Goal: Task Accomplishment & Management: Manage account settings

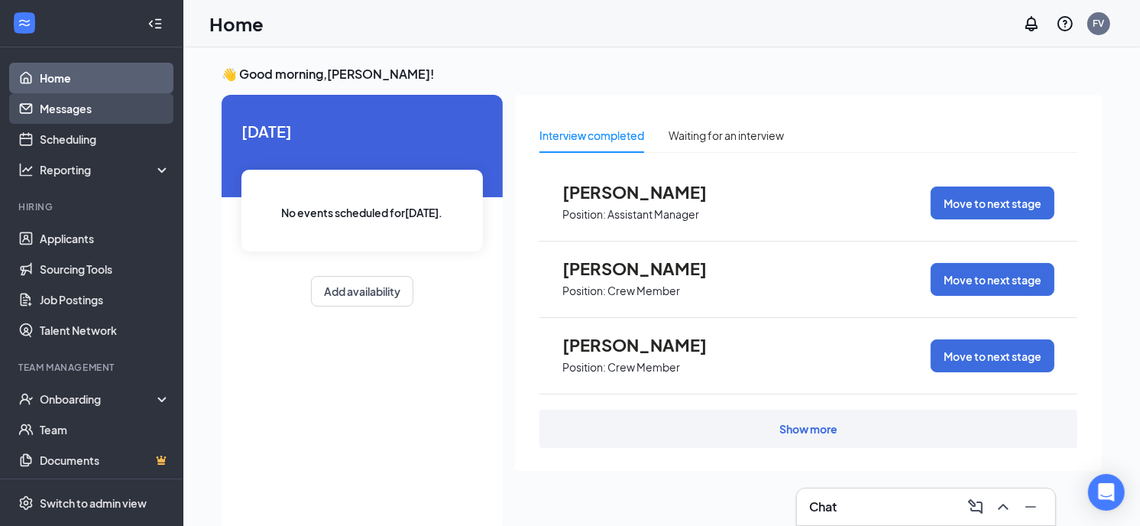
click at [77, 108] on link "Messages" at bounding box center [105, 108] width 131 height 31
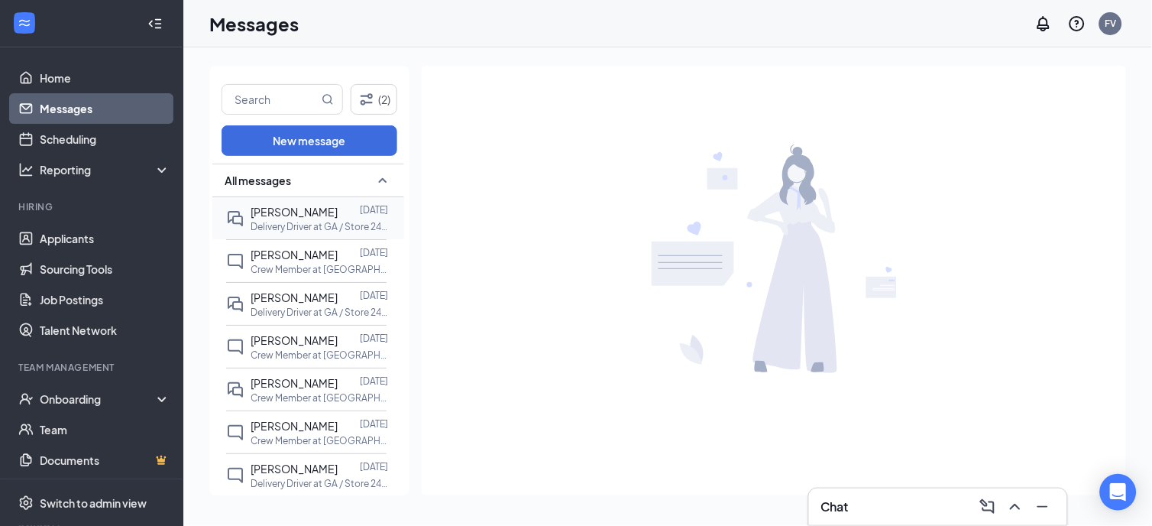
click at [287, 215] on span "[PERSON_NAME]" at bounding box center [294, 212] width 87 height 14
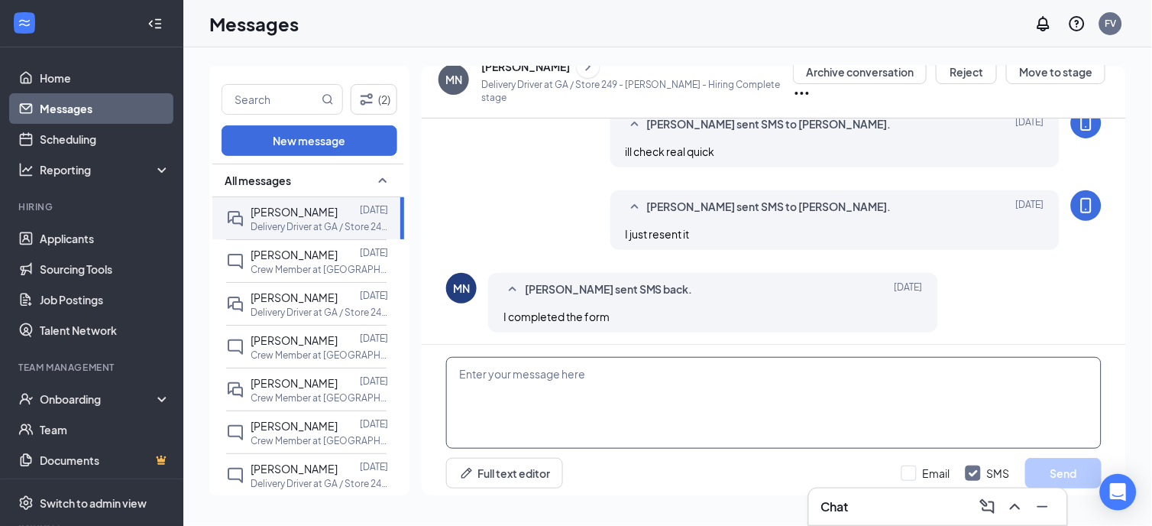
scroll to position [956, 0]
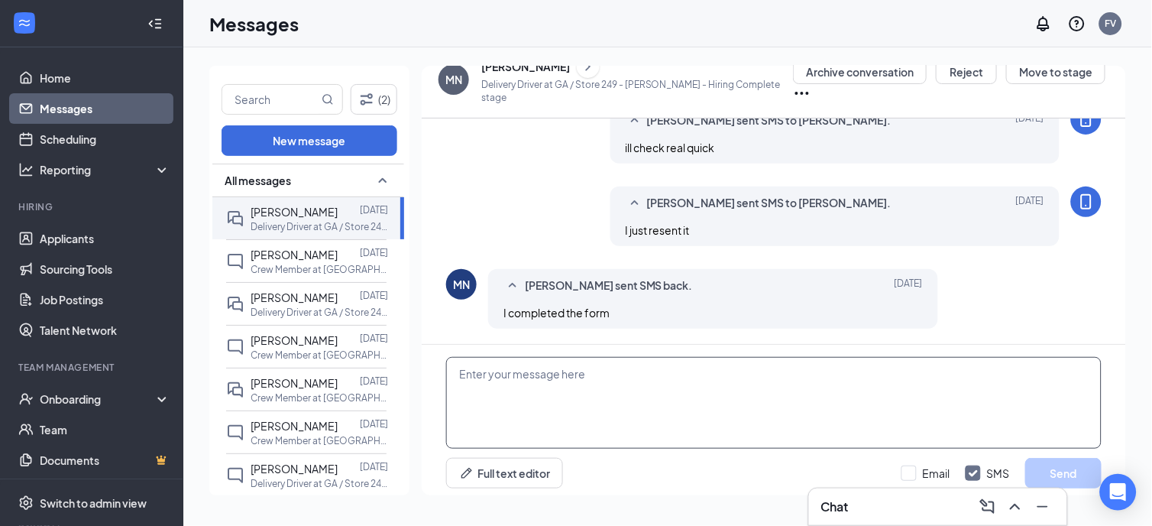
click at [713, 380] on textarea at bounding box center [773, 403] width 655 height 92
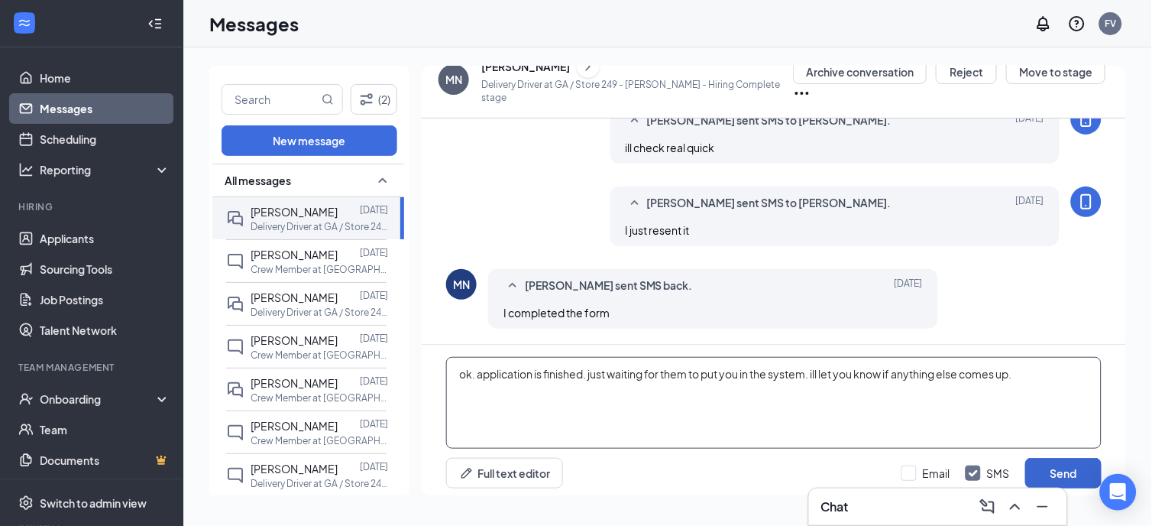
type textarea "ok. application is finished. just waiting for them to put you in the system. il…"
drag, startPoint x: 1059, startPoint y: 471, endPoint x: 971, endPoint y: 464, distance: 88.9
click at [1059, 471] on button "Send" at bounding box center [1063, 473] width 76 height 31
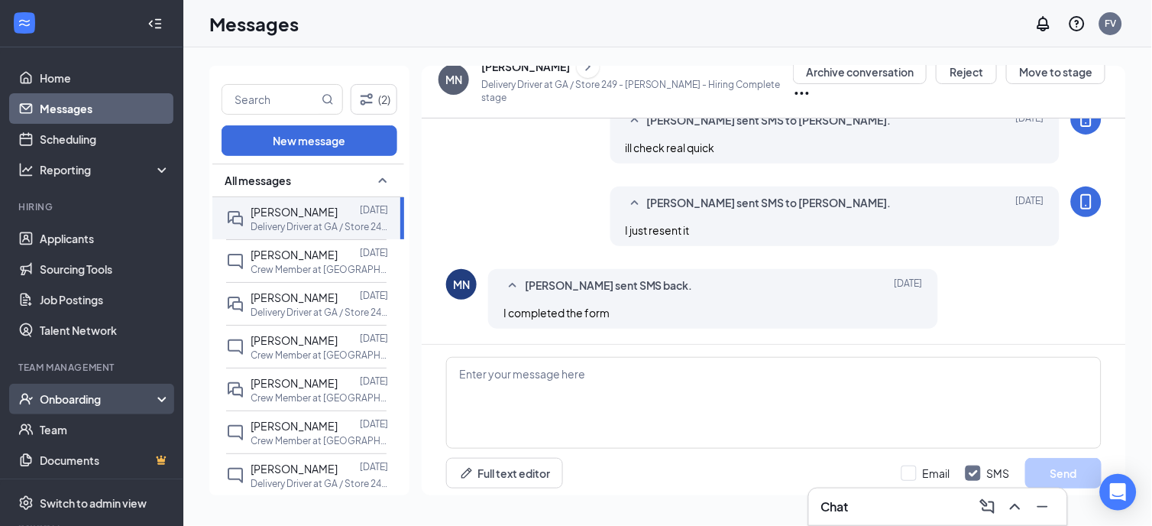
click at [72, 395] on div "Onboarding" at bounding box center [99, 398] width 118 height 15
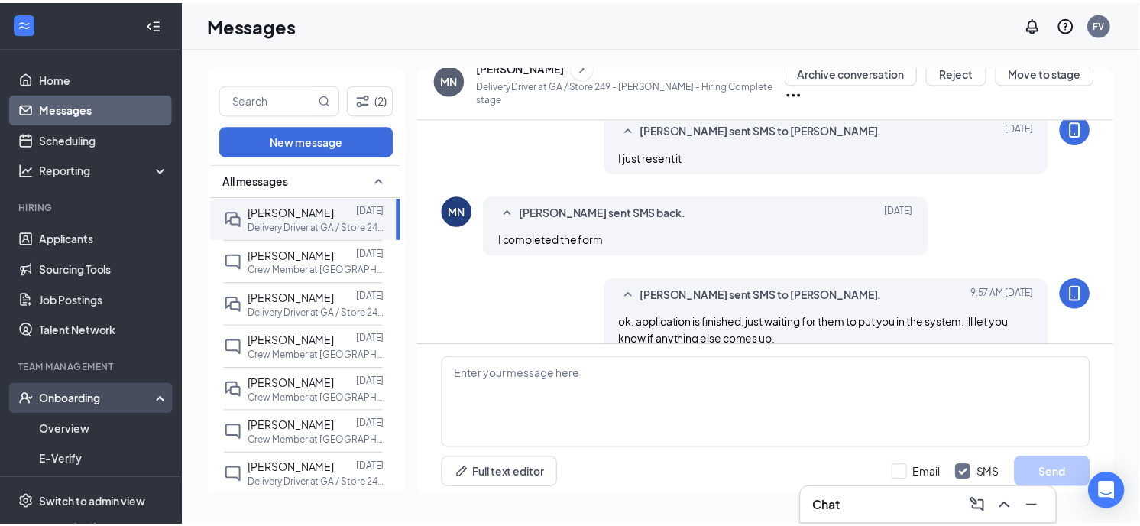
scroll to position [1055, 0]
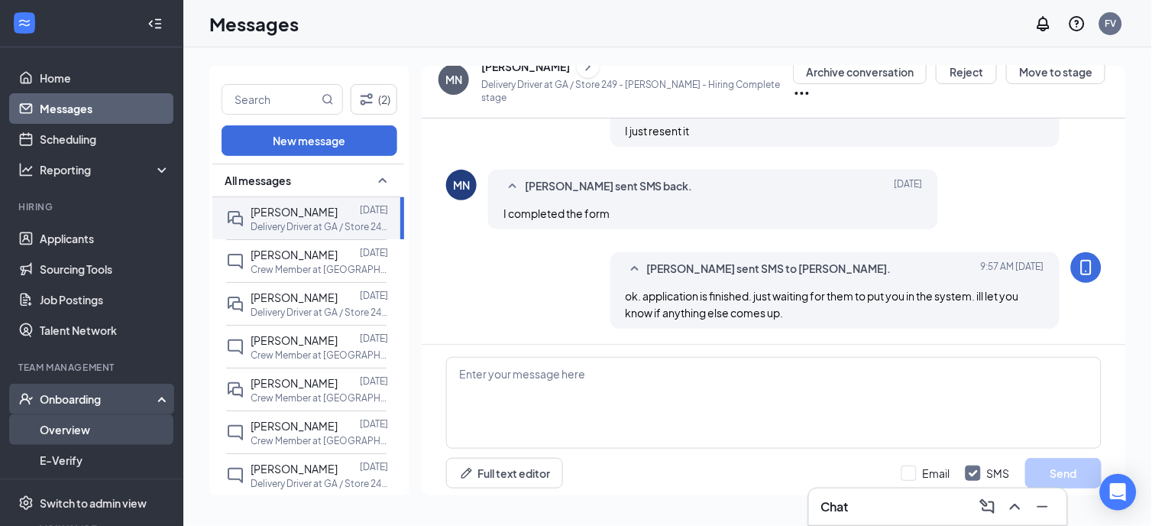
click at [80, 429] on link "Overview" at bounding box center [105, 429] width 131 height 31
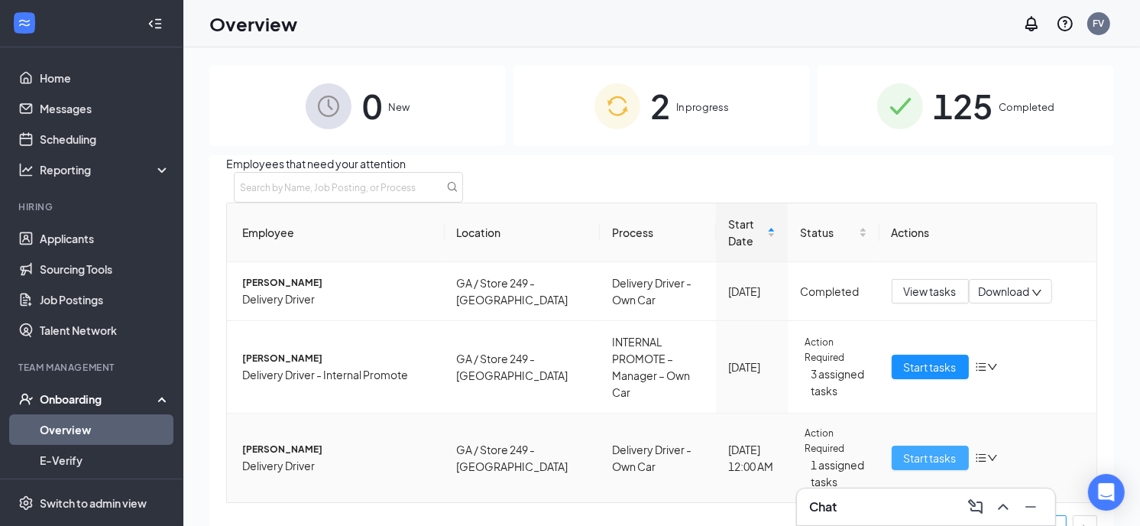
click at [920, 459] on span "Start tasks" at bounding box center [930, 457] width 53 height 17
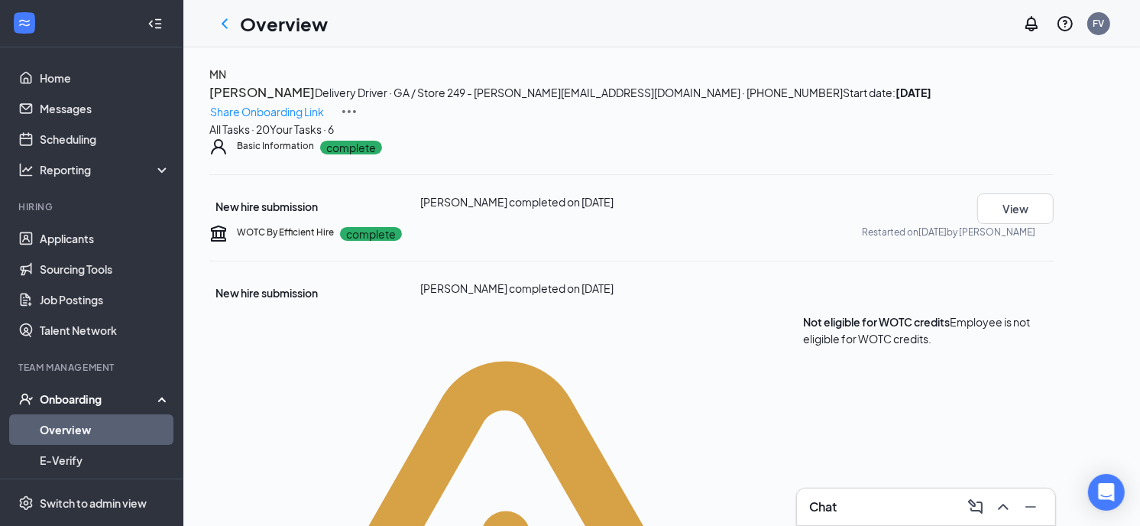
click at [334, 137] on div "Your Tasks · 6" at bounding box center [302, 129] width 64 height 17
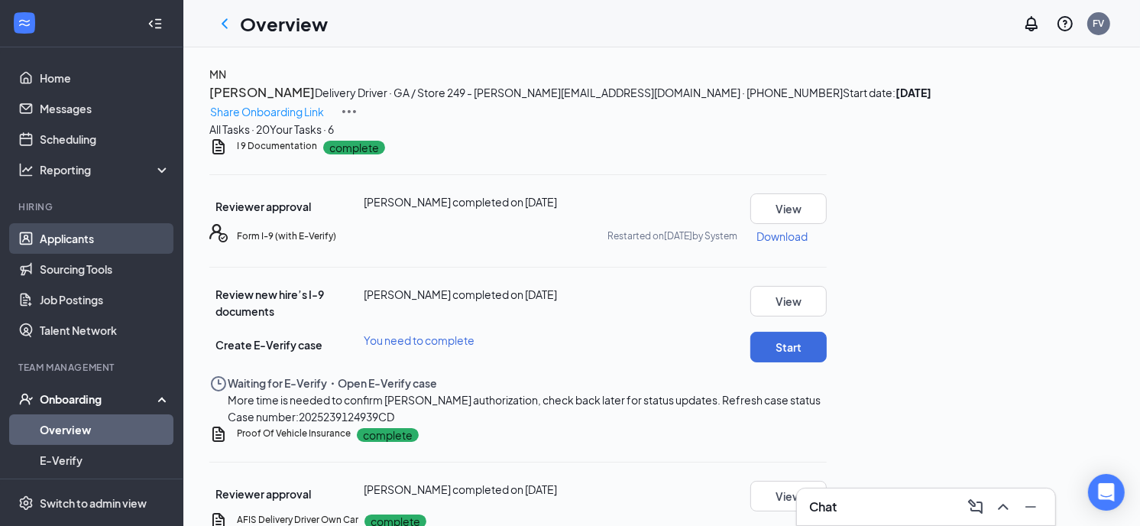
click at [64, 234] on link "Applicants" at bounding box center [105, 238] width 131 height 31
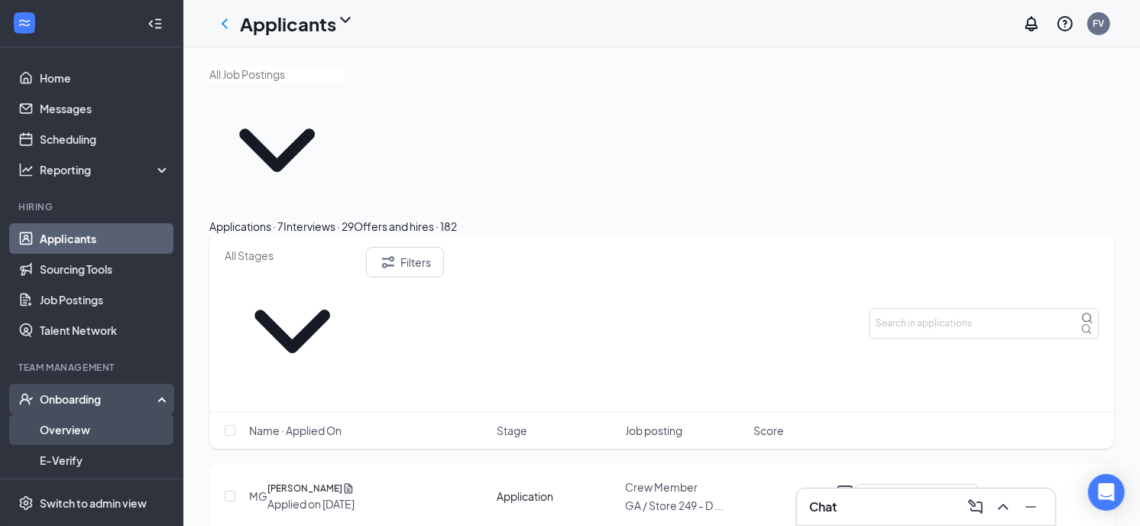
click at [80, 418] on link "Overview" at bounding box center [105, 429] width 131 height 31
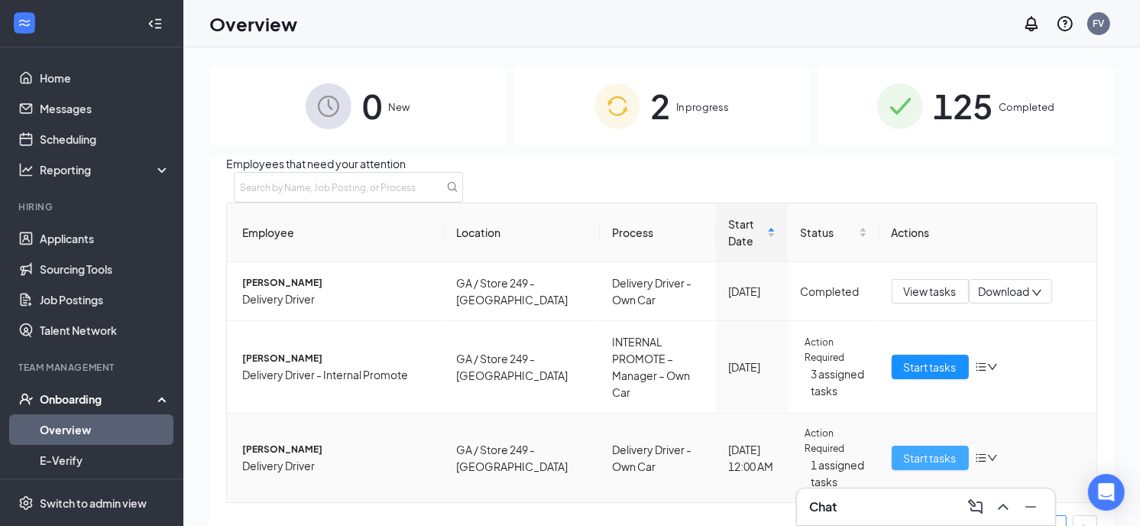
click at [906, 463] on span "Start tasks" at bounding box center [930, 457] width 53 height 17
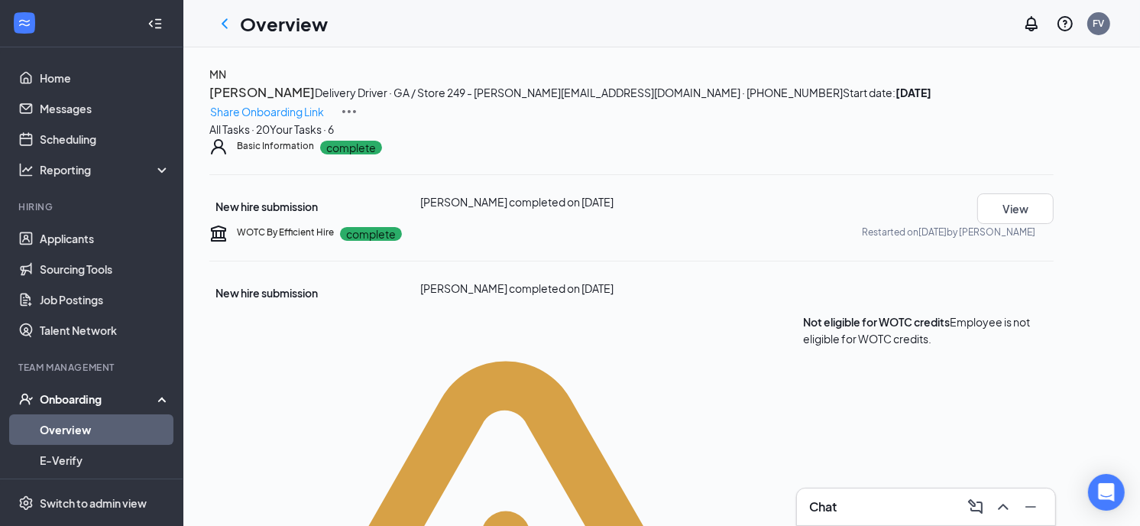
click at [334, 137] on div "Your Tasks · 6" at bounding box center [302, 129] width 64 height 17
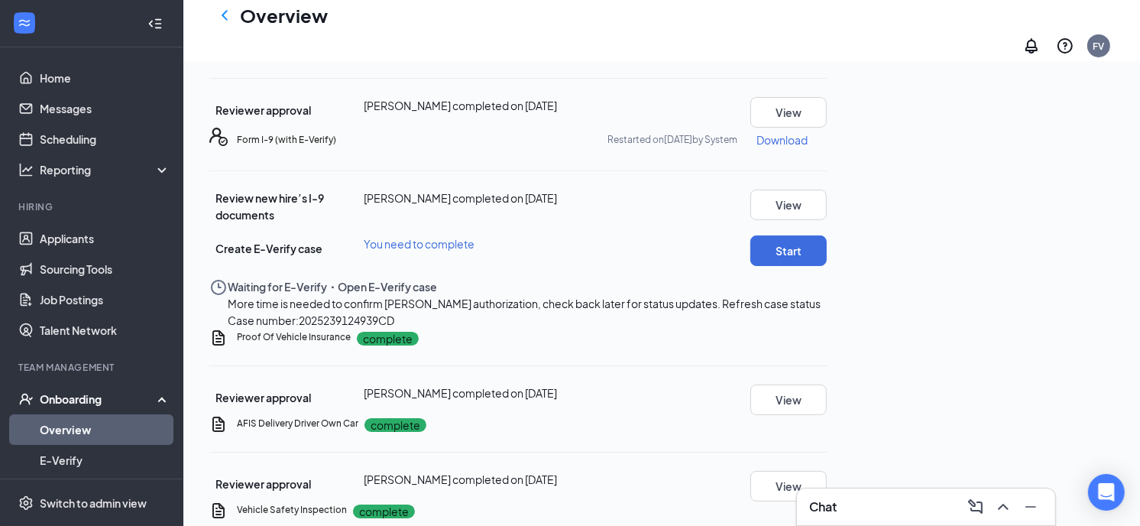
scroll to position [254, 0]
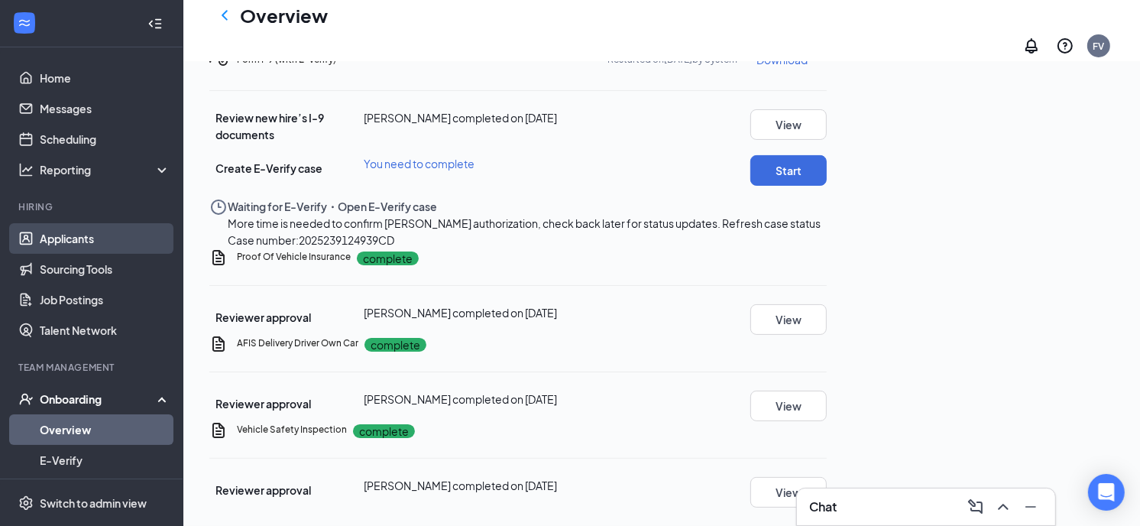
click at [64, 238] on link "Applicants" at bounding box center [105, 238] width 131 height 31
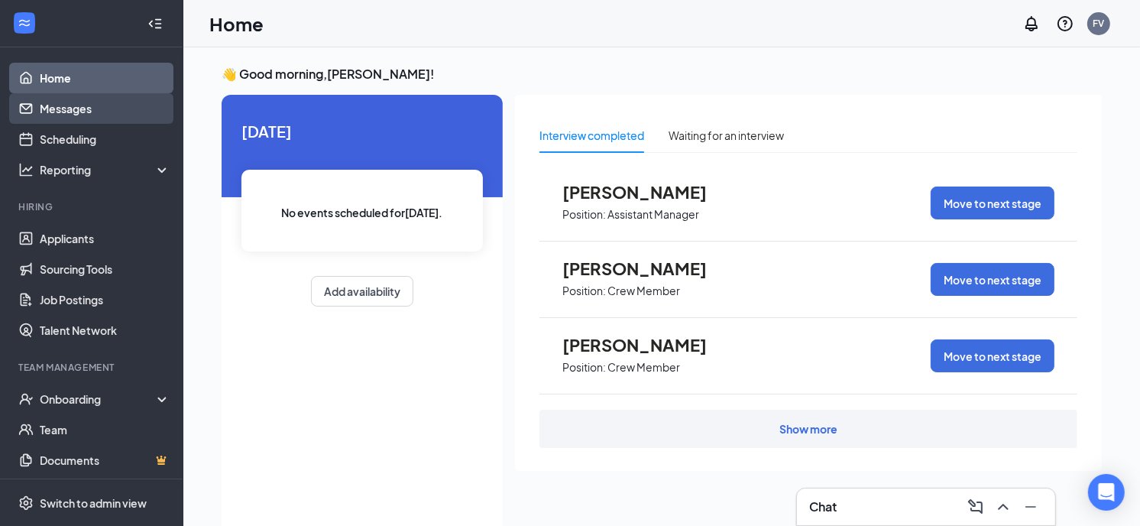
click at [81, 104] on link "Messages" at bounding box center [105, 108] width 131 height 31
